Goal: Transaction & Acquisition: Purchase product/service

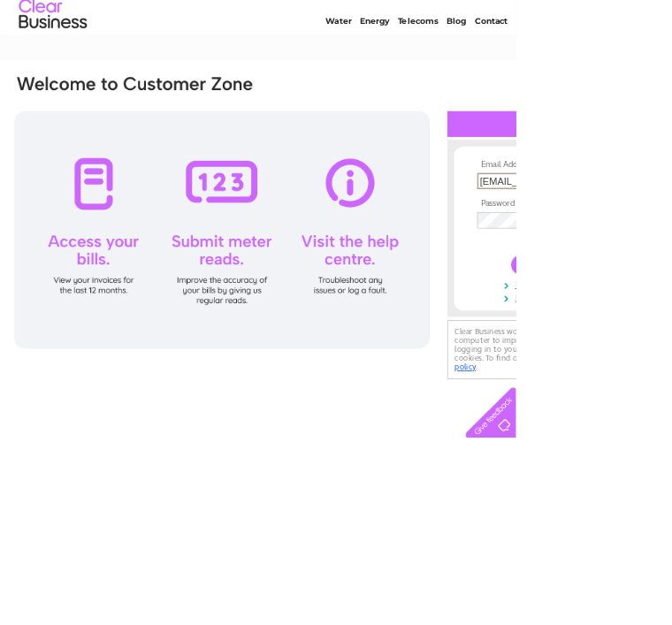
type input "garryknowles1949@yahoo.co.uk"
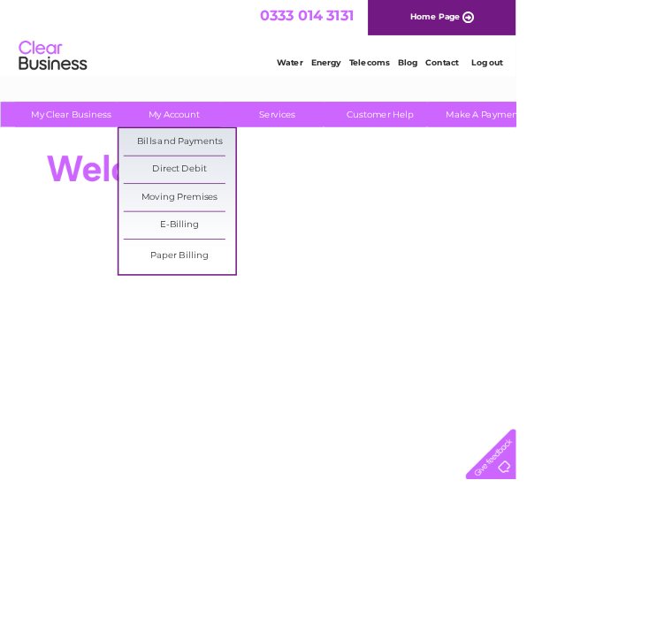
click at [284, 188] on link "Bills and Payments" at bounding box center [234, 184] width 146 height 35
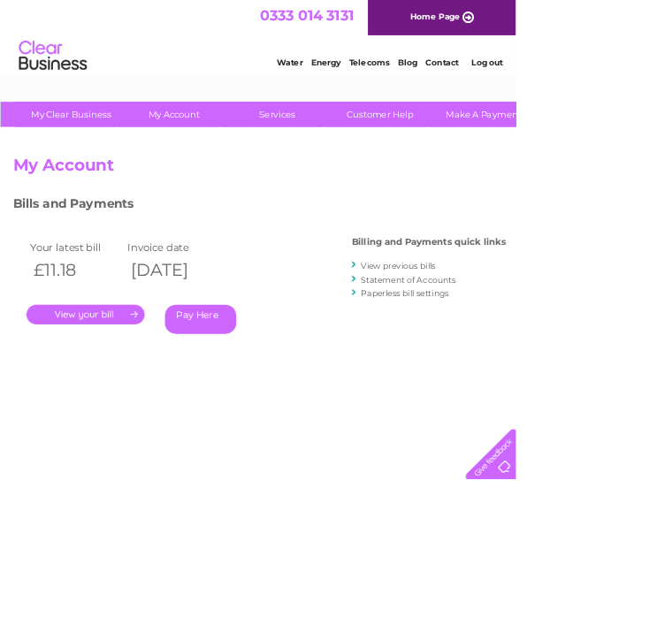
click at [155, 411] on link "." at bounding box center [112, 410] width 154 height 26
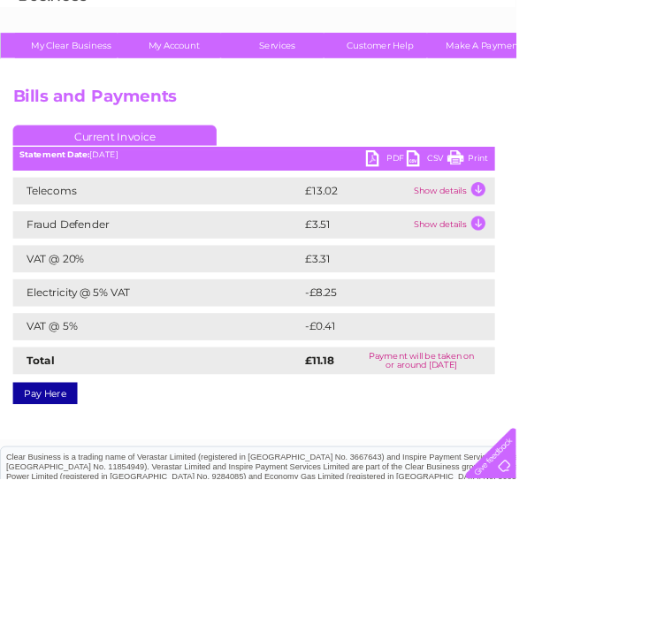
scroll to position [88, 0]
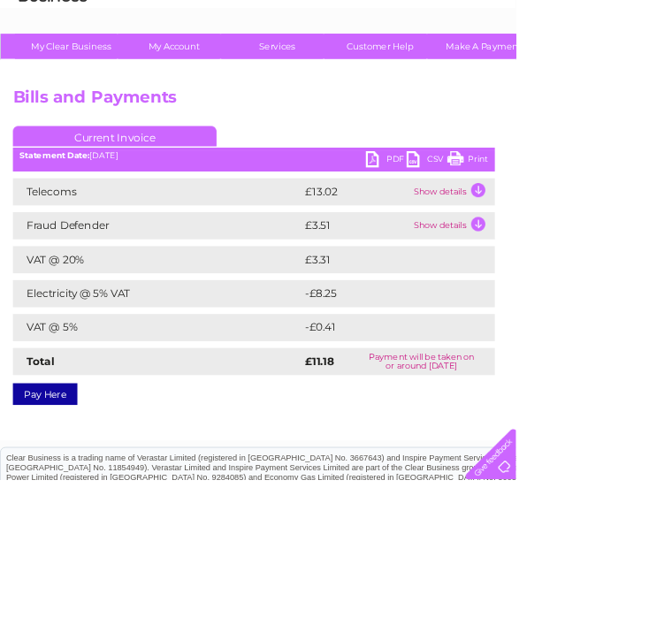
click at [84, 502] on link "Pay Here" at bounding box center [59, 514] width 84 height 28
click at [88, 500] on link "Pay Here" at bounding box center [59, 514] width 84 height 28
